Goal: Task Accomplishment & Management: Manage account settings

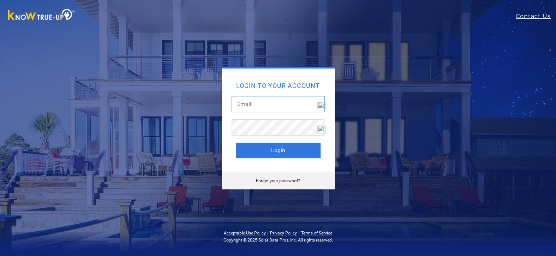
click at [256, 105] on input "text" at bounding box center [278, 104] width 93 height 16
type input "[EMAIL_ADDRESS][DOMAIN_NAME]"
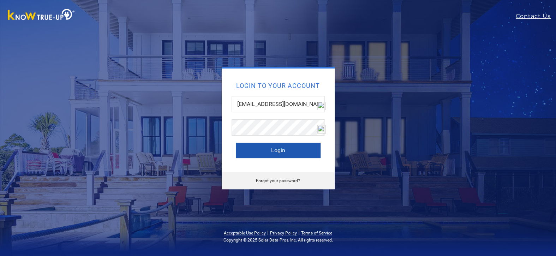
click at [262, 150] on button "Login" at bounding box center [278, 151] width 85 height 16
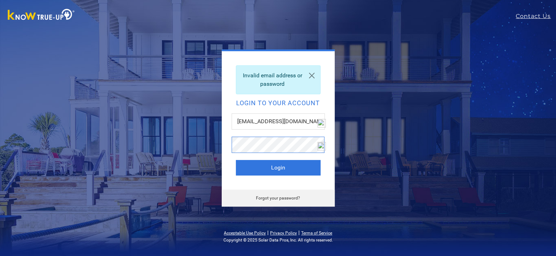
click at [220, 142] on div "Invalid email address or password Login to your account [EMAIL_ADDRESS][DOMAIN_…" at bounding box center [278, 127] width 311 height 157
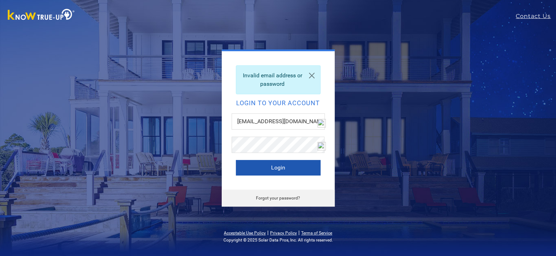
click at [256, 166] on button "Login" at bounding box center [278, 168] width 85 height 16
click at [257, 171] on button "Login" at bounding box center [278, 168] width 85 height 16
click at [265, 170] on button "Login" at bounding box center [278, 168] width 85 height 16
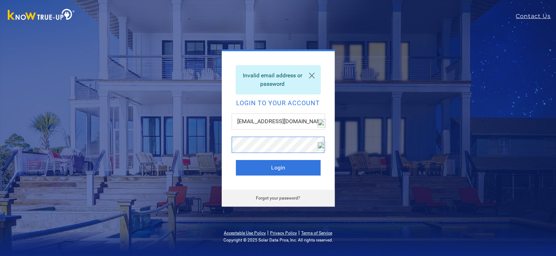
click at [236, 160] on button "Login" at bounding box center [278, 168] width 85 height 16
click at [270, 198] on link "Forgot your password?" at bounding box center [278, 198] width 44 height 5
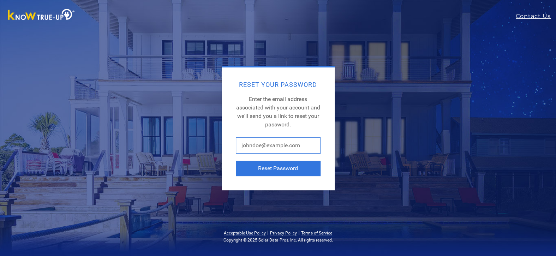
click at [256, 146] on input "text" at bounding box center [278, 145] width 85 height 16
type input "[EMAIL_ADDRESS][DOMAIN_NAME]"
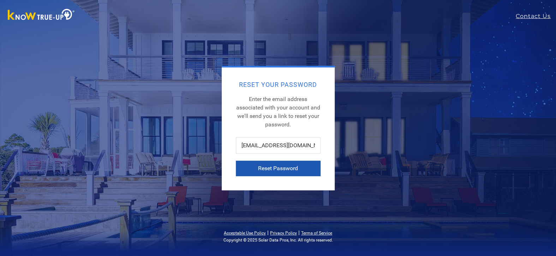
click at [263, 169] on button "Reset Password" at bounding box center [278, 169] width 85 height 16
